Goal: Information Seeking & Learning: Learn about a topic

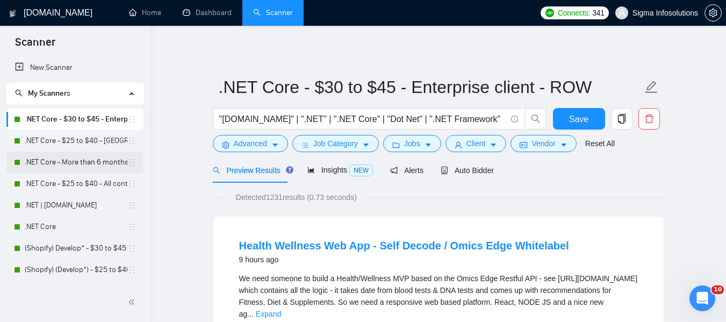
click at [63, 160] on link ".NET Core - More than 6 months of work" at bounding box center [76, 163] width 103 height 22
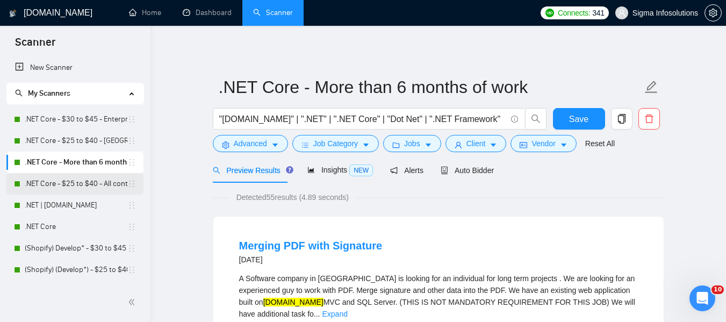
click at [52, 180] on link ".NET Core - $25 to $40 - All continents" at bounding box center [76, 184] width 103 height 22
